Goal: Task Accomplishment & Management: Manage account settings

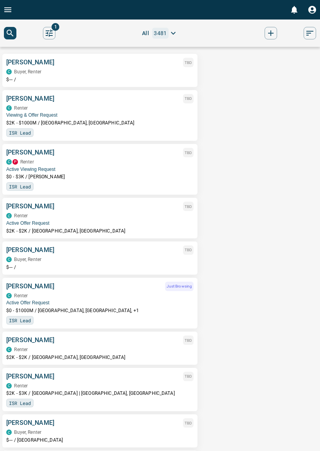
click at [11, 11] on icon "Open drawer" at bounding box center [7, 9] width 7 height 5
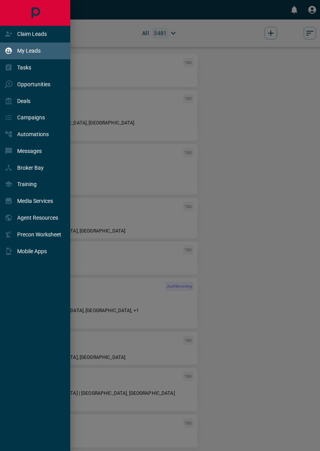
click at [47, 104] on div "Deals" at bounding box center [36, 100] width 72 height 17
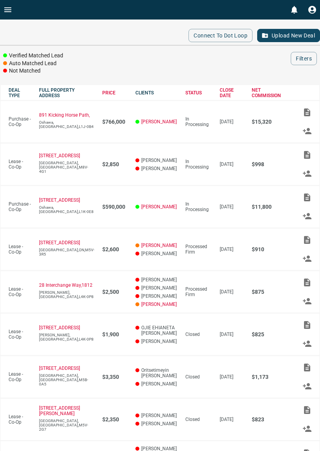
scroll to position [135, 0]
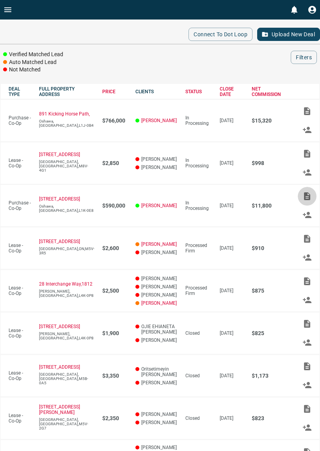
click at [305, 201] on icon "Add / View Documents" at bounding box center [306, 196] width 9 height 9
click at [304, 197] on icon "Add / View Documents" at bounding box center [307, 196] width 6 height 8
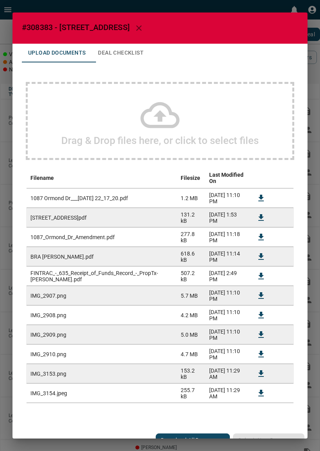
click at [161, 131] on icon at bounding box center [159, 115] width 39 height 39
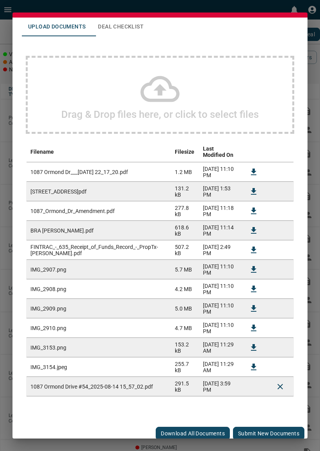
scroll to position [25, 0]
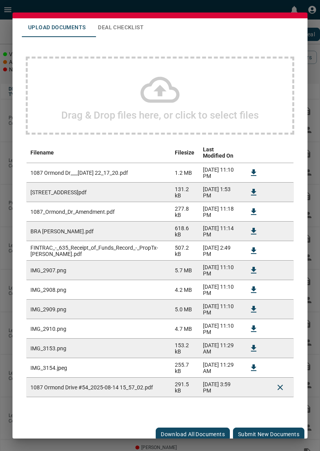
click at [252, 428] on button "Submit new documents" at bounding box center [268, 434] width 71 height 13
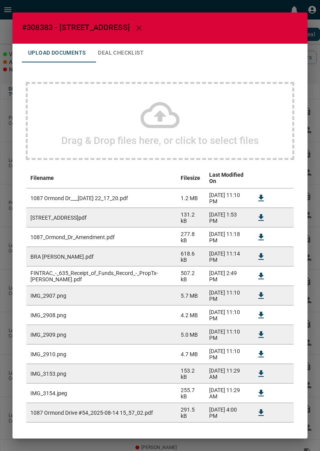
scroll to position [0, 0]
click at [144, 26] on icon "button" at bounding box center [138, 27] width 9 height 9
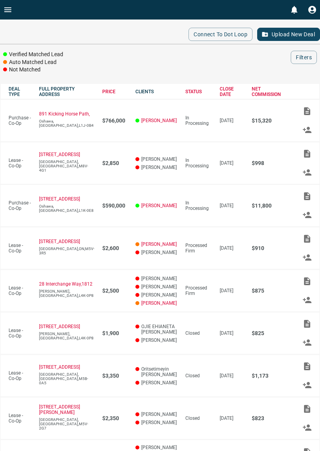
click at [11, 12] on icon "Open drawer" at bounding box center [7, 9] width 7 height 5
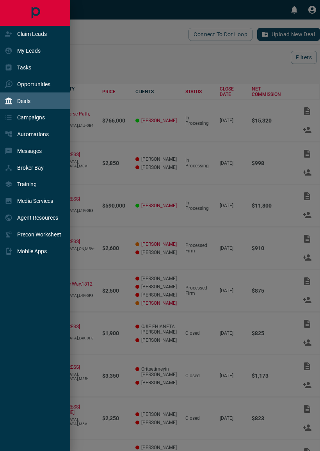
click at [189, 67] on div at bounding box center [160, 225] width 320 height 451
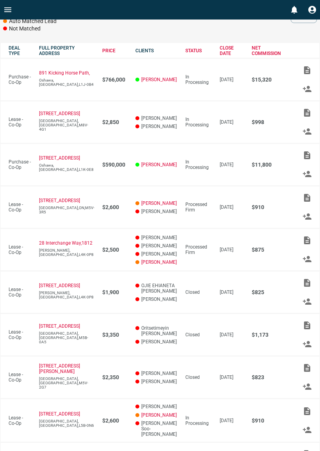
scroll to position [188, 0]
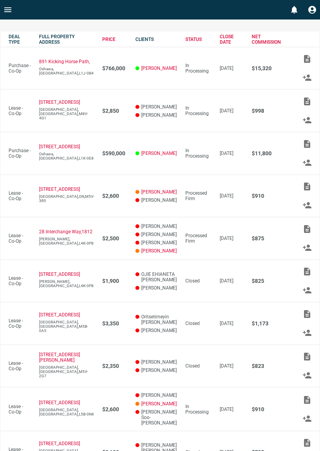
click at [305, 147] on icon "Add / View Documents" at bounding box center [306, 144] width 9 height 9
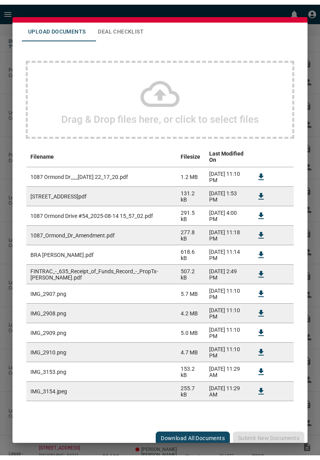
scroll to position [25, 0]
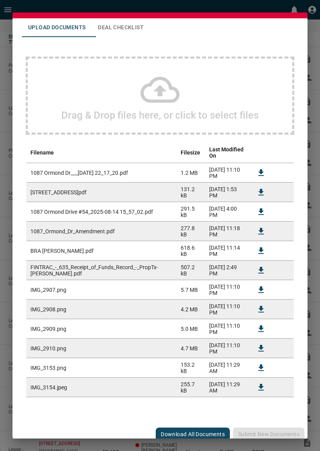
click at [259, 188] on icon "Download" at bounding box center [260, 192] width 9 height 9
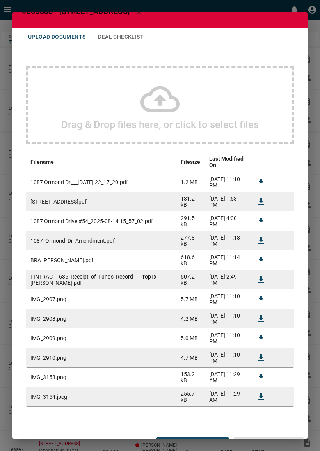
click at [262, 217] on icon "Download" at bounding box center [260, 221] width 9 height 9
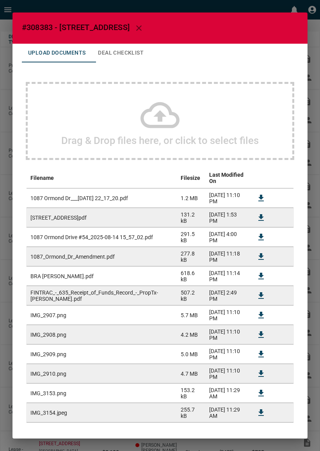
scroll to position [0, 0]
click at [261, 234] on icon "Download" at bounding box center [260, 237] width 5 height 7
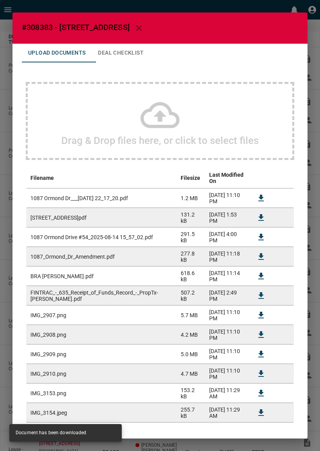
click at [144, 31] on icon "button" at bounding box center [138, 27] width 9 height 9
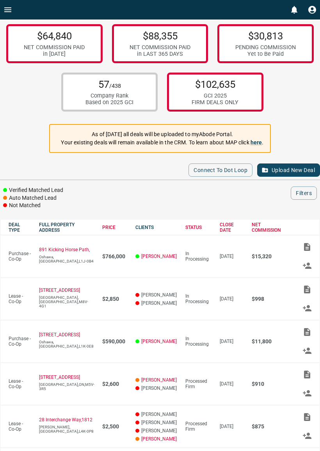
click at [9, 12] on icon "Open drawer" at bounding box center [7, 9] width 7 height 5
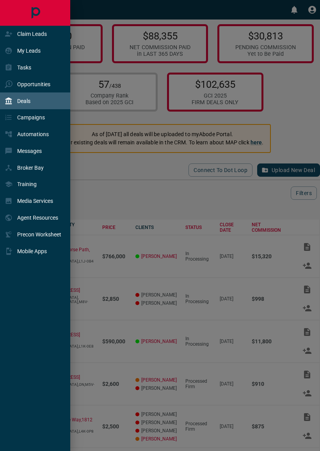
click at [25, 54] on p "My Leads" at bounding box center [28, 51] width 23 height 6
